Goal: Check status: Check status

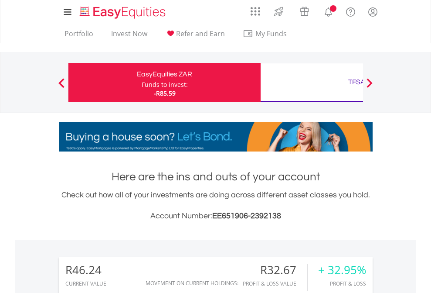
scroll to position [84, 137]
click at [142, 82] on div "Funds to invest:" at bounding box center [165, 84] width 46 height 9
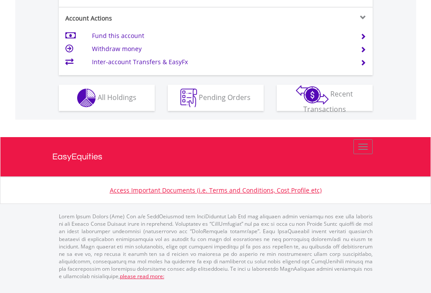
scroll to position [819, 0]
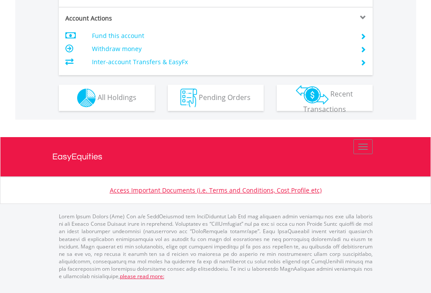
scroll to position [836, 0]
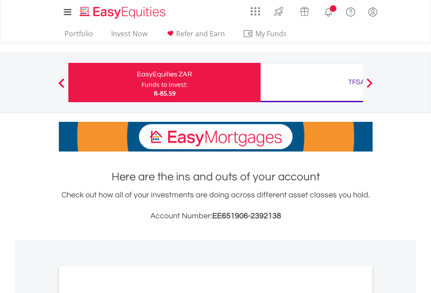
scroll to position [524, 0]
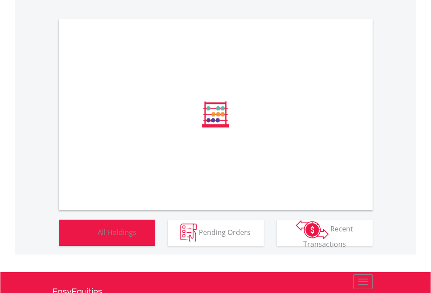
click at [98, 236] on span "All Holdings" at bounding box center [117, 232] width 39 height 10
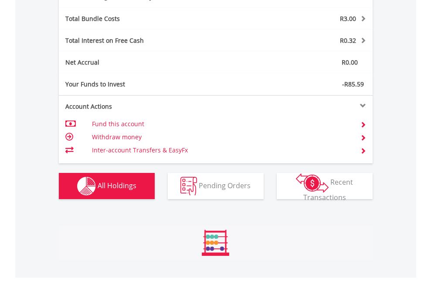
scroll to position [1040, 0]
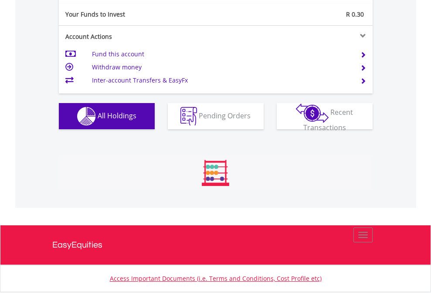
scroll to position [84, 137]
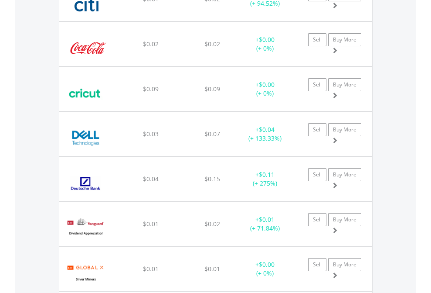
scroll to position [84, 137]
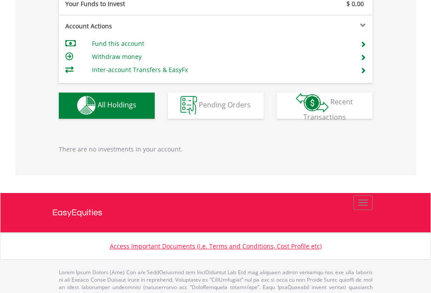
scroll to position [864, 0]
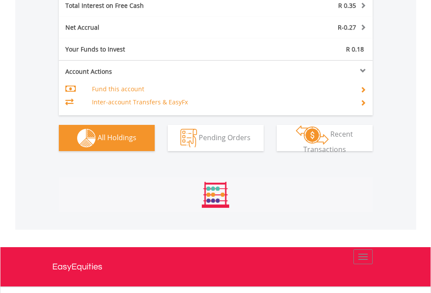
scroll to position [1005, 0]
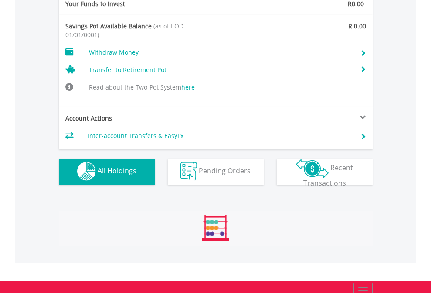
scroll to position [902, 0]
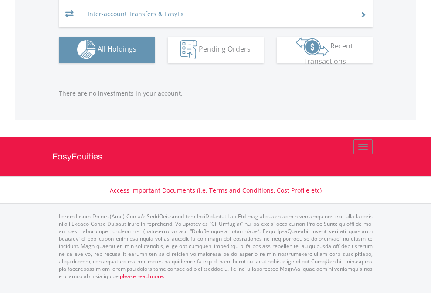
scroll to position [84, 137]
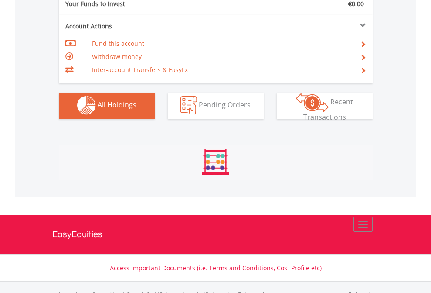
scroll to position [864, 0]
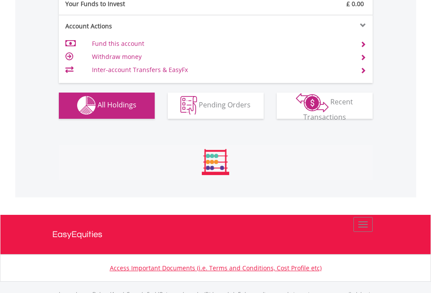
scroll to position [864, 0]
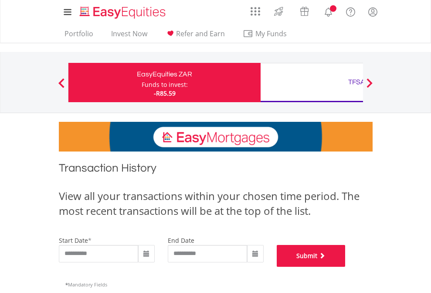
click at [346, 267] on button "Submit" at bounding box center [311, 256] width 69 height 22
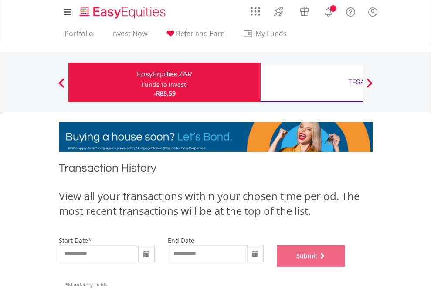
scroll to position [354, 0]
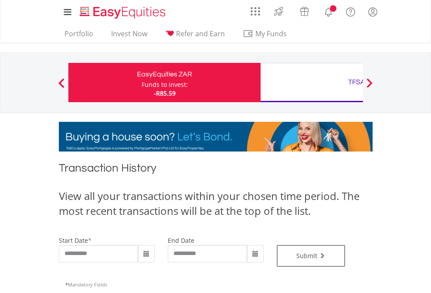
click at [312, 82] on div "TFSA" at bounding box center [357, 82] width 182 height 12
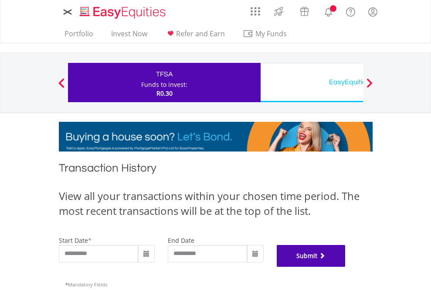
click at [346, 267] on button "Submit" at bounding box center [311, 256] width 69 height 22
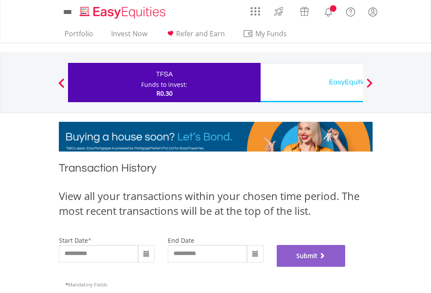
scroll to position [354, 0]
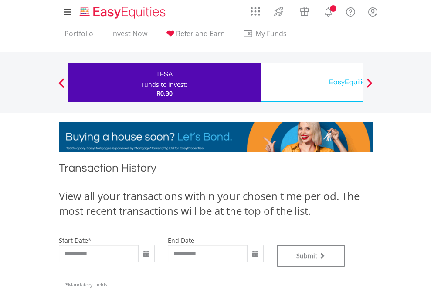
click at [312, 82] on div "EasyEquities USD" at bounding box center [357, 82] width 182 height 12
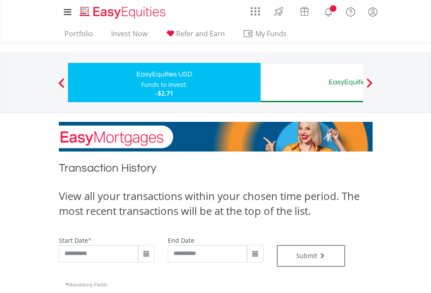
type input "**********"
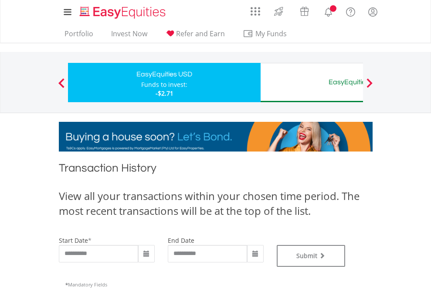
type input "**********"
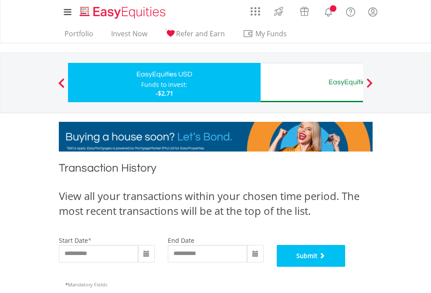
click at [346, 267] on button "Submit" at bounding box center [311, 256] width 69 height 22
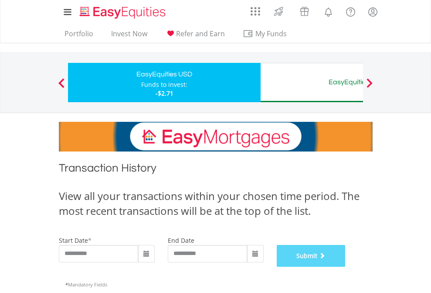
scroll to position [354, 0]
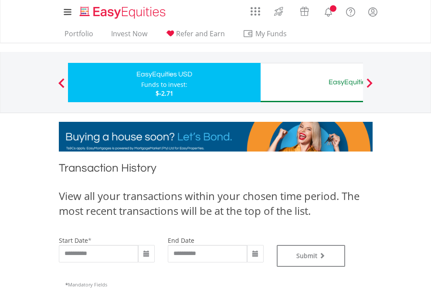
click at [312, 82] on div "EasyEquities AUD" at bounding box center [357, 82] width 182 height 12
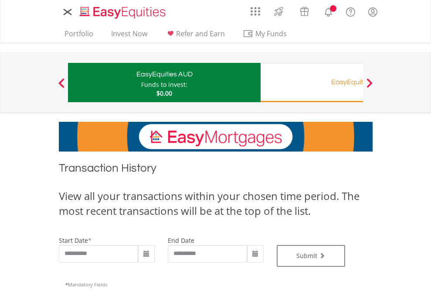
type input "**********"
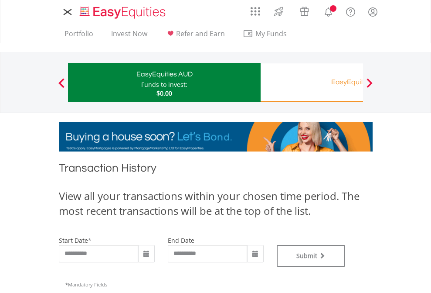
type input "**********"
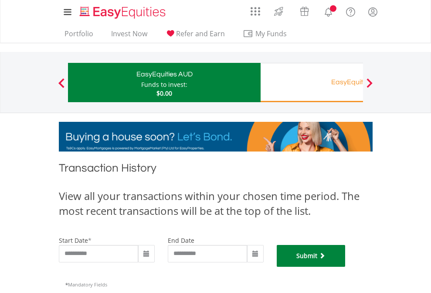
click at [346, 267] on button "Submit" at bounding box center [311, 256] width 69 height 22
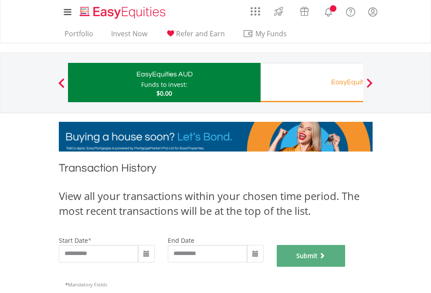
scroll to position [354, 0]
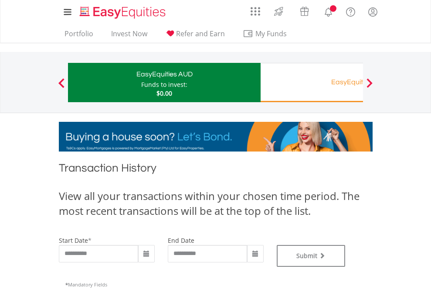
click at [312, 82] on div "EasyEquities RA" at bounding box center [357, 82] width 182 height 12
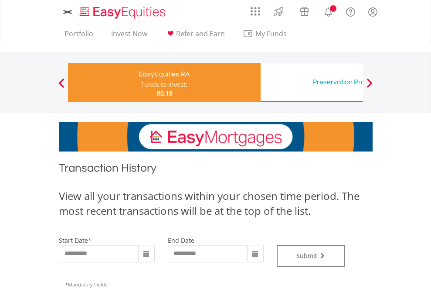
type input "**********"
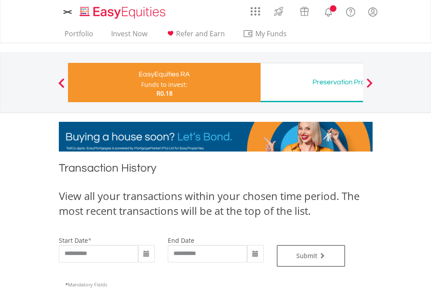
type input "**********"
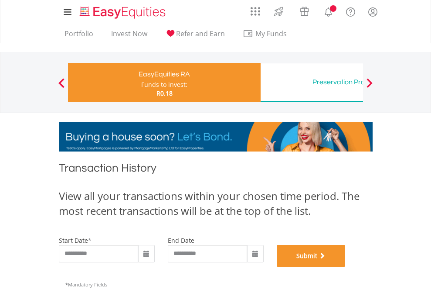
click at [346, 267] on button "Submit" at bounding box center [311, 256] width 69 height 22
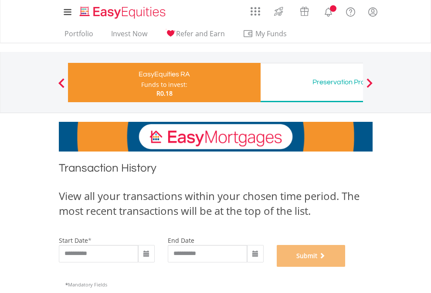
scroll to position [354, 0]
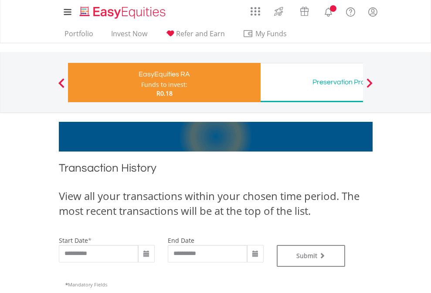
click at [312, 82] on div "Preservation Provident Fund" at bounding box center [357, 82] width 182 height 12
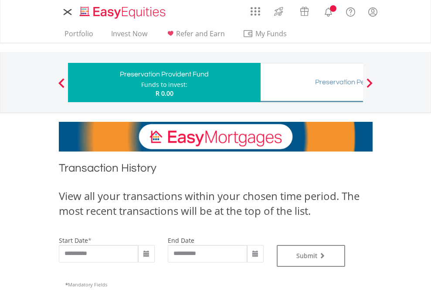
type input "**********"
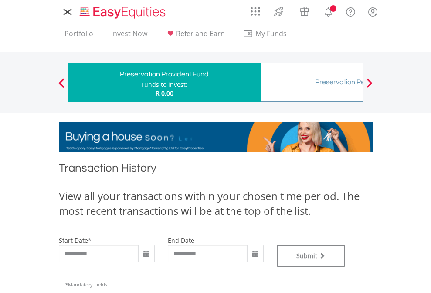
type input "**********"
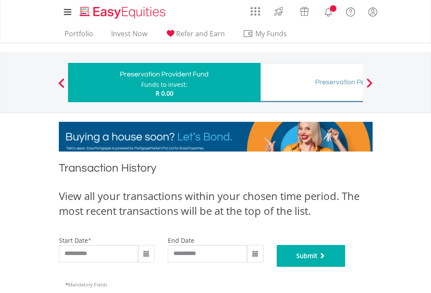
click at [346, 267] on button "Submit" at bounding box center [311, 256] width 69 height 22
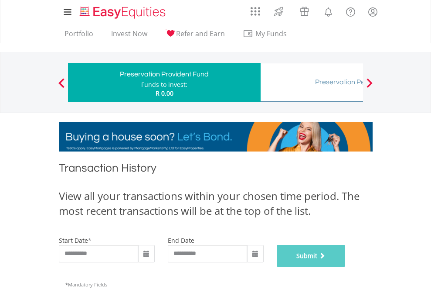
scroll to position [354, 0]
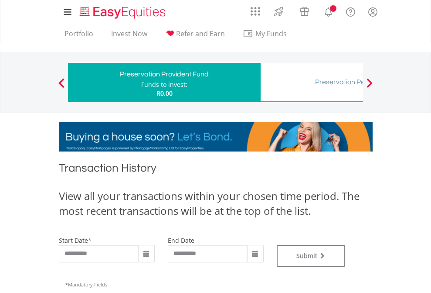
click at [312, 82] on div "Preservation Pension Fund" at bounding box center [357, 82] width 182 height 12
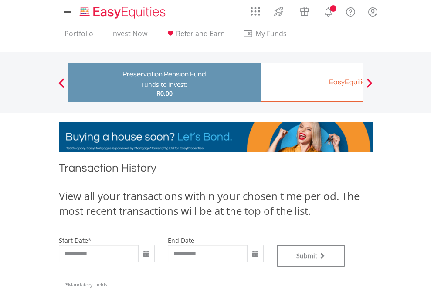
type input "**********"
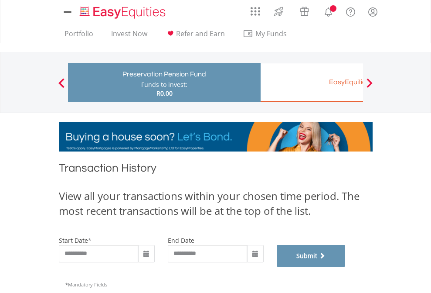
click at [346, 267] on button "Submit" at bounding box center [311, 256] width 69 height 22
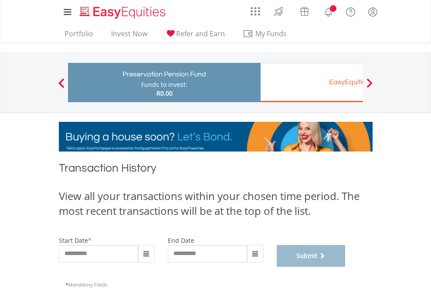
scroll to position [354, 0]
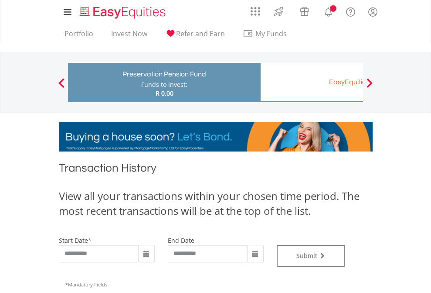
click at [312, 82] on div "EasyEquities EUR" at bounding box center [357, 82] width 182 height 12
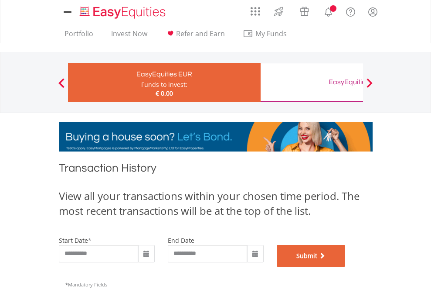
click at [346, 267] on button "Submit" at bounding box center [311, 256] width 69 height 22
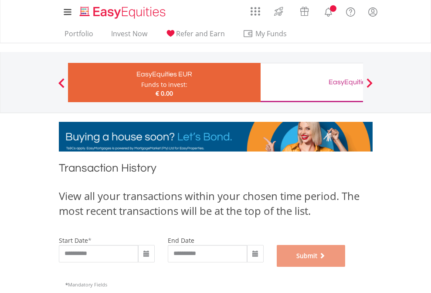
scroll to position [354, 0]
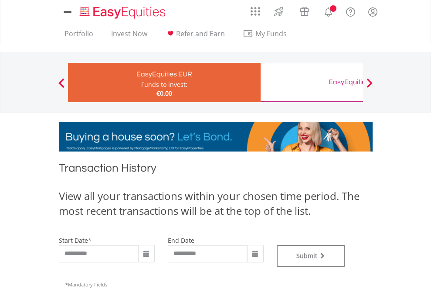
click at [312, 82] on div "EasyEquities GBP" at bounding box center [357, 82] width 182 height 12
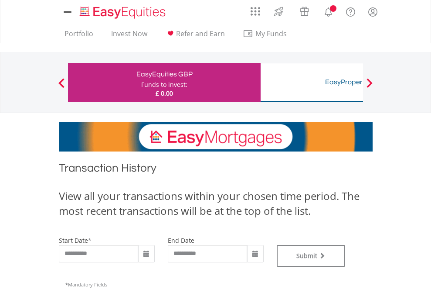
type input "**********"
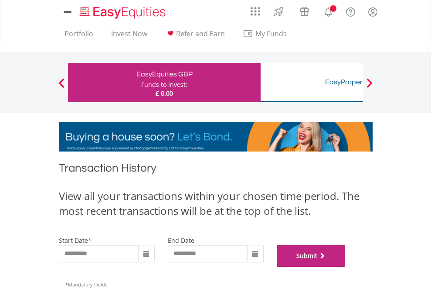
click at [346, 267] on button "Submit" at bounding box center [311, 256] width 69 height 22
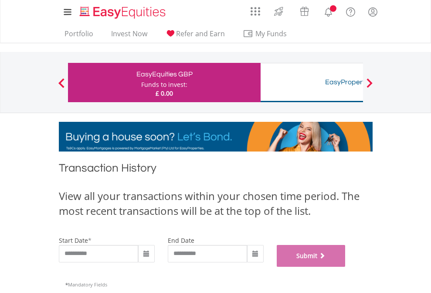
scroll to position [354, 0]
